Goal: Browse casually: Explore the website without a specific task or goal

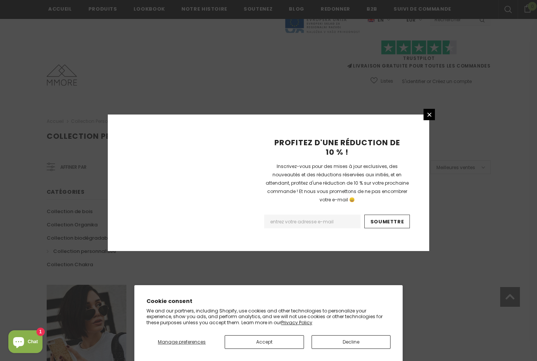
scroll to position [435, 0]
